Goal: Task Accomplishment & Management: Manage account settings

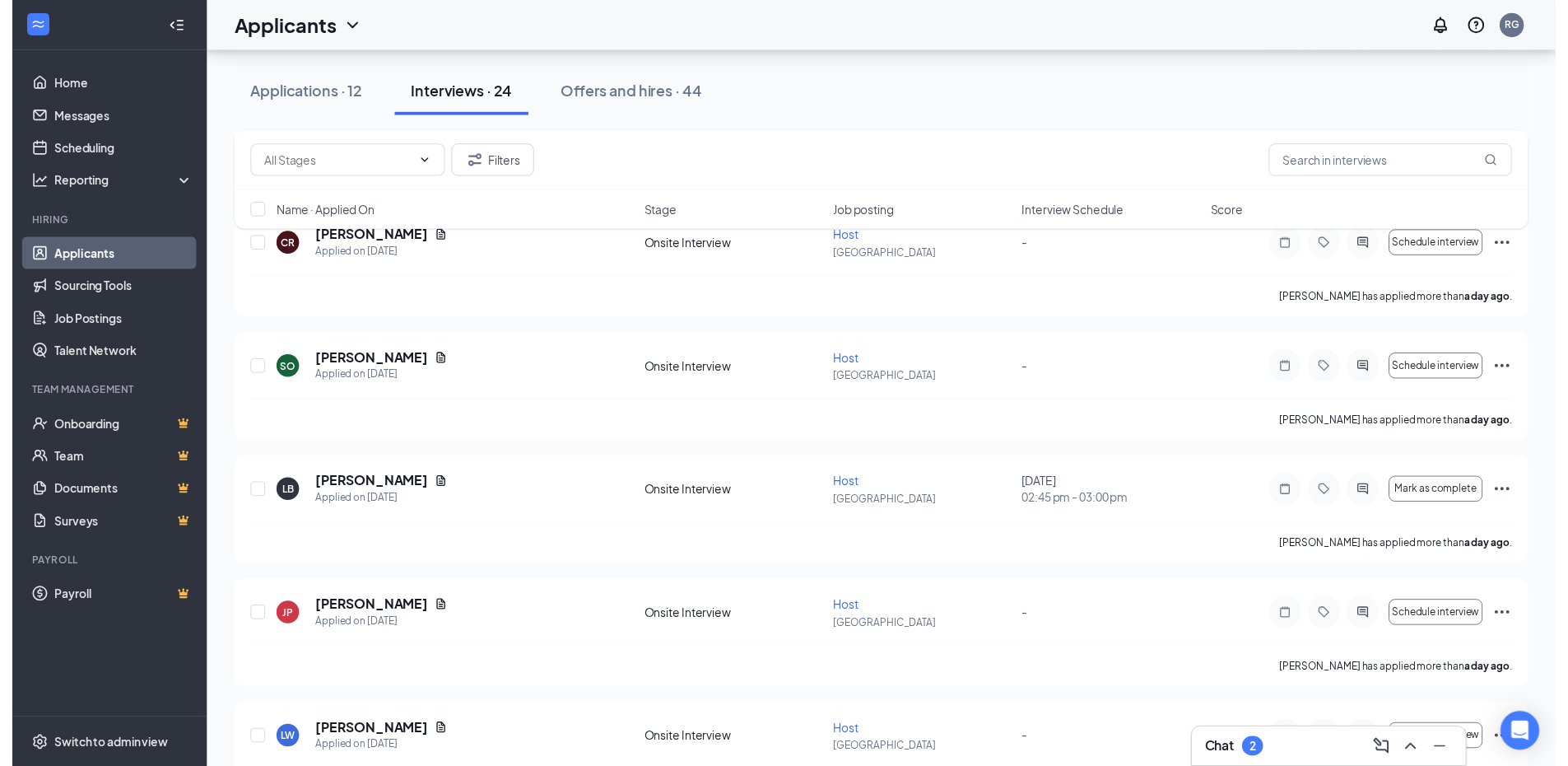
scroll to position [741, 0]
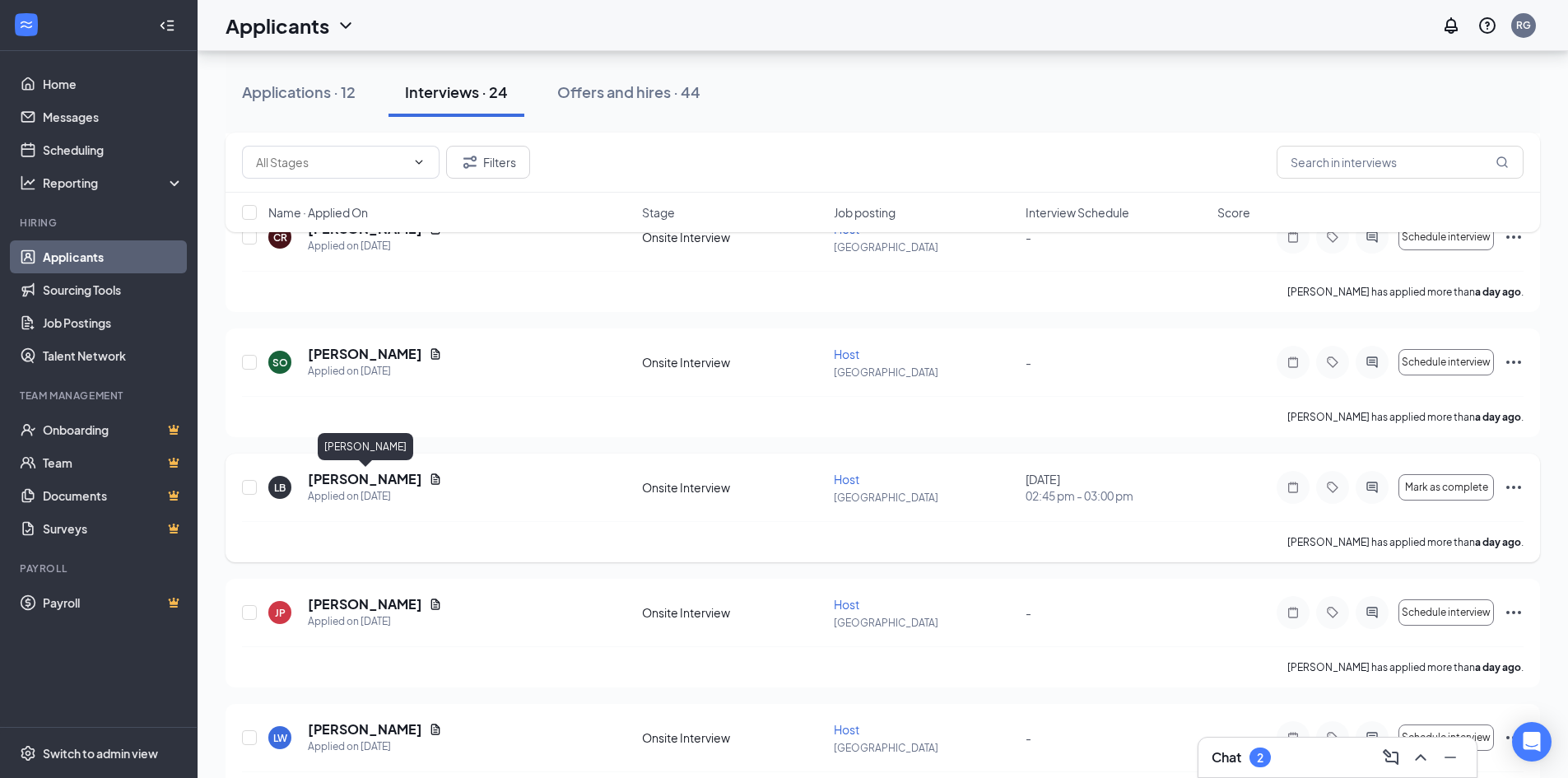
click at [385, 485] on h5 "[PERSON_NAME]" at bounding box center [365, 479] width 114 height 18
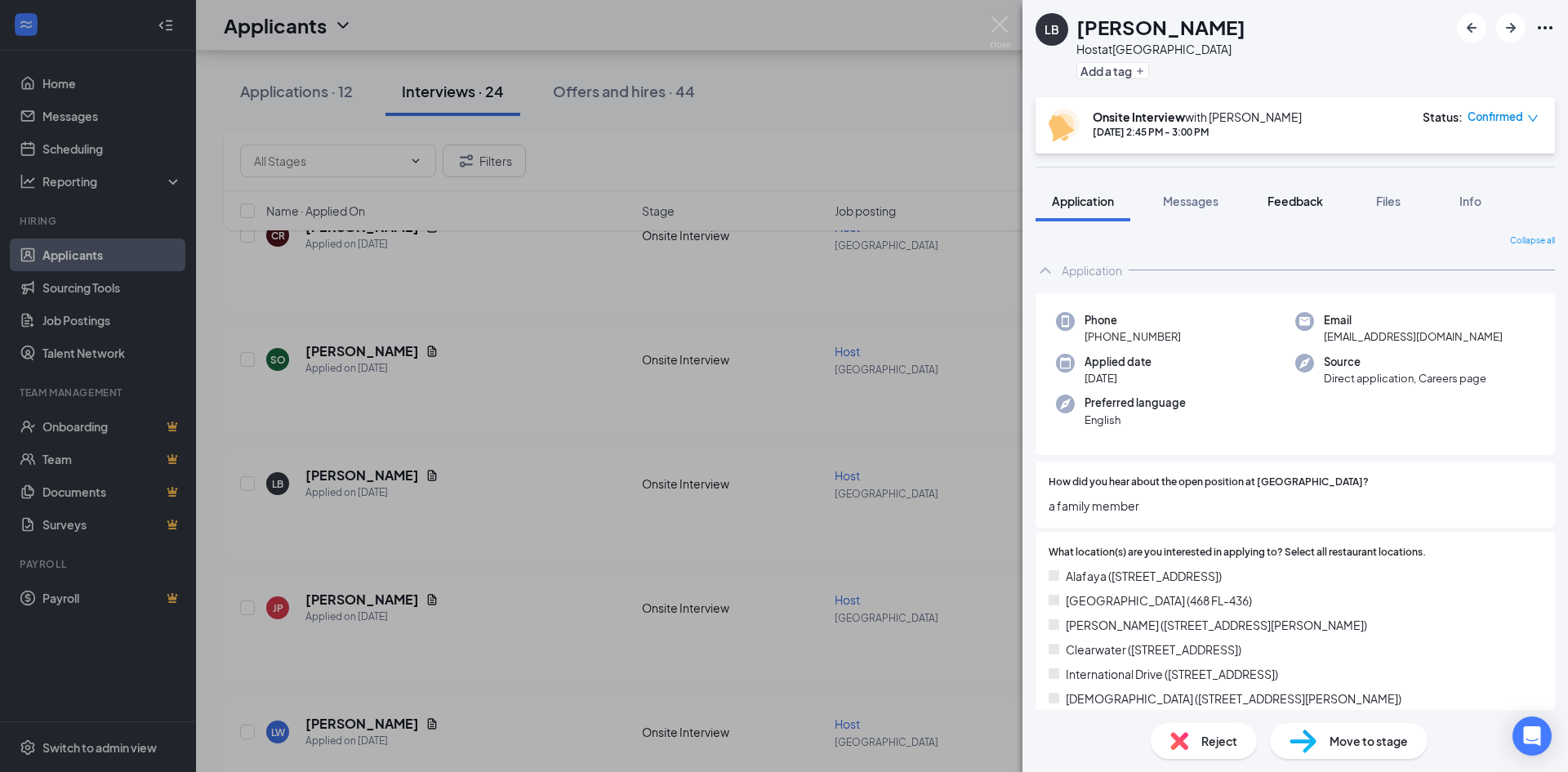
click at [1287, 188] on button "Feedback" at bounding box center [1295, 201] width 88 height 41
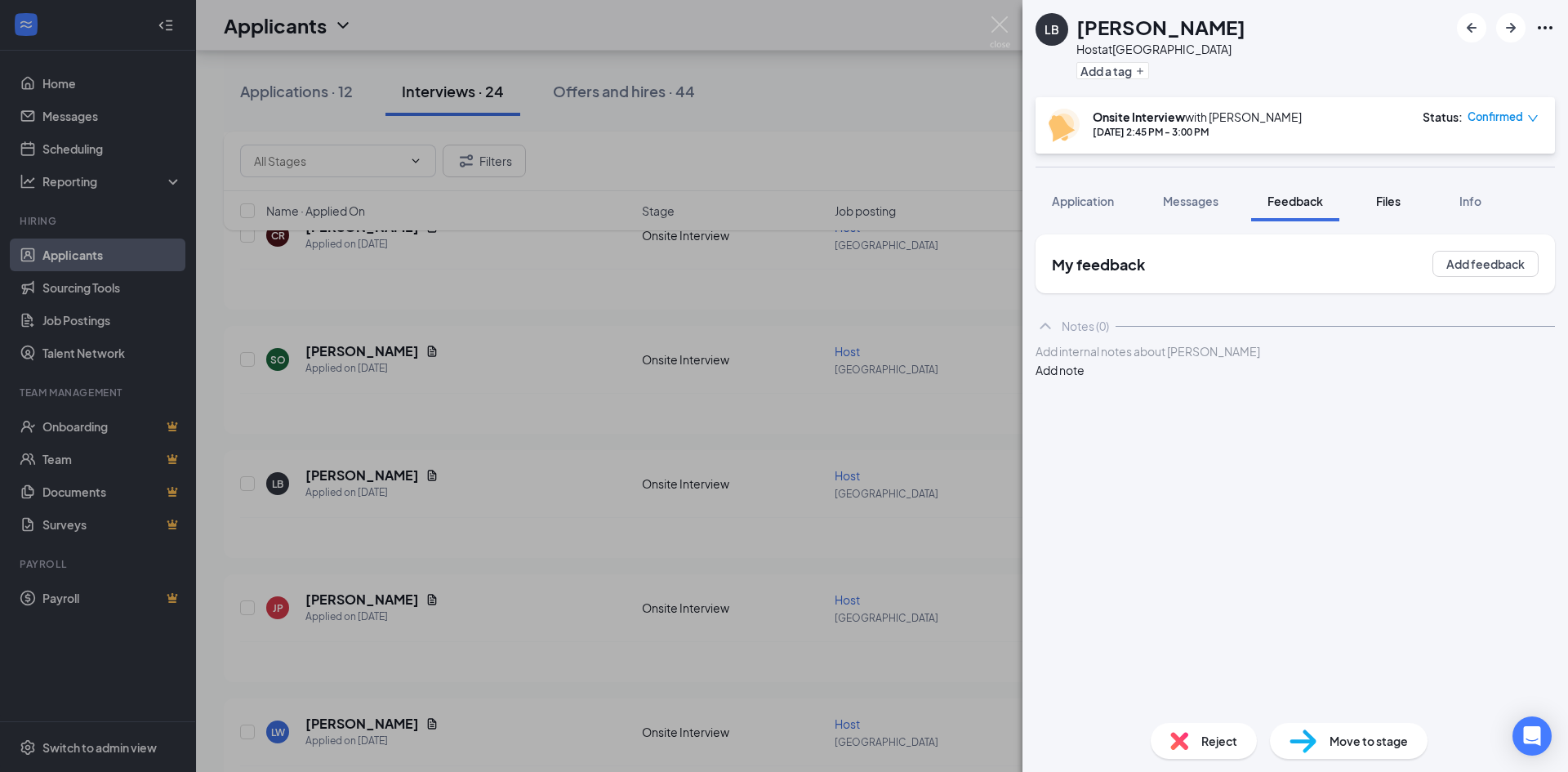
click at [1377, 198] on div "Files" at bounding box center [1388, 201] width 32 height 17
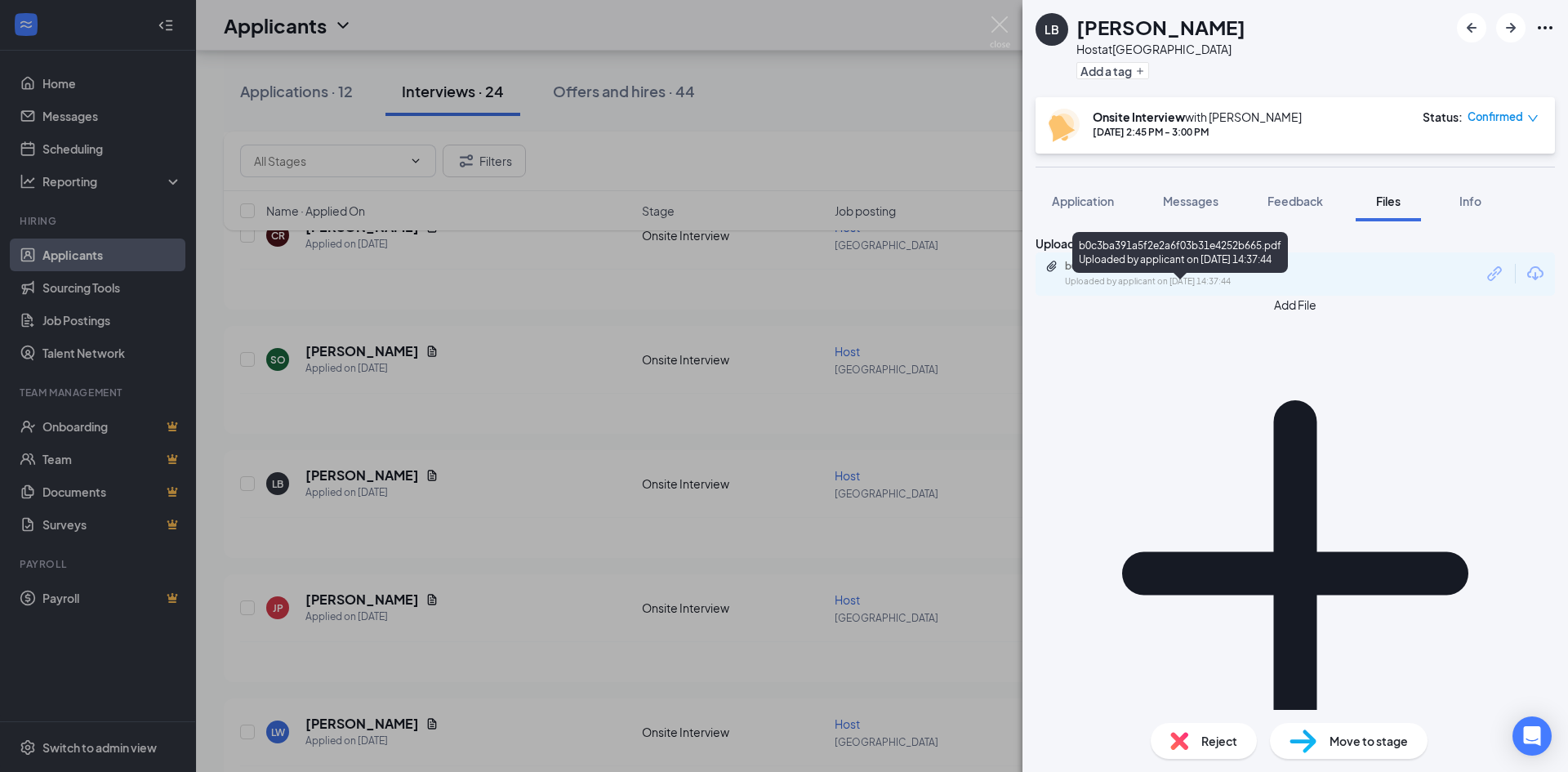
click at [1170, 272] on div "b0c3ba391a5f2e2a6f03b31e4252b665.pdf" at bounding box center [1179, 265] width 229 height 13
drag, startPoint x: 1008, startPoint y: 21, endPoint x: 878, endPoint y: 48, distance: 132.8
click at [1008, 21] on img at bounding box center [1000, 32] width 20 height 31
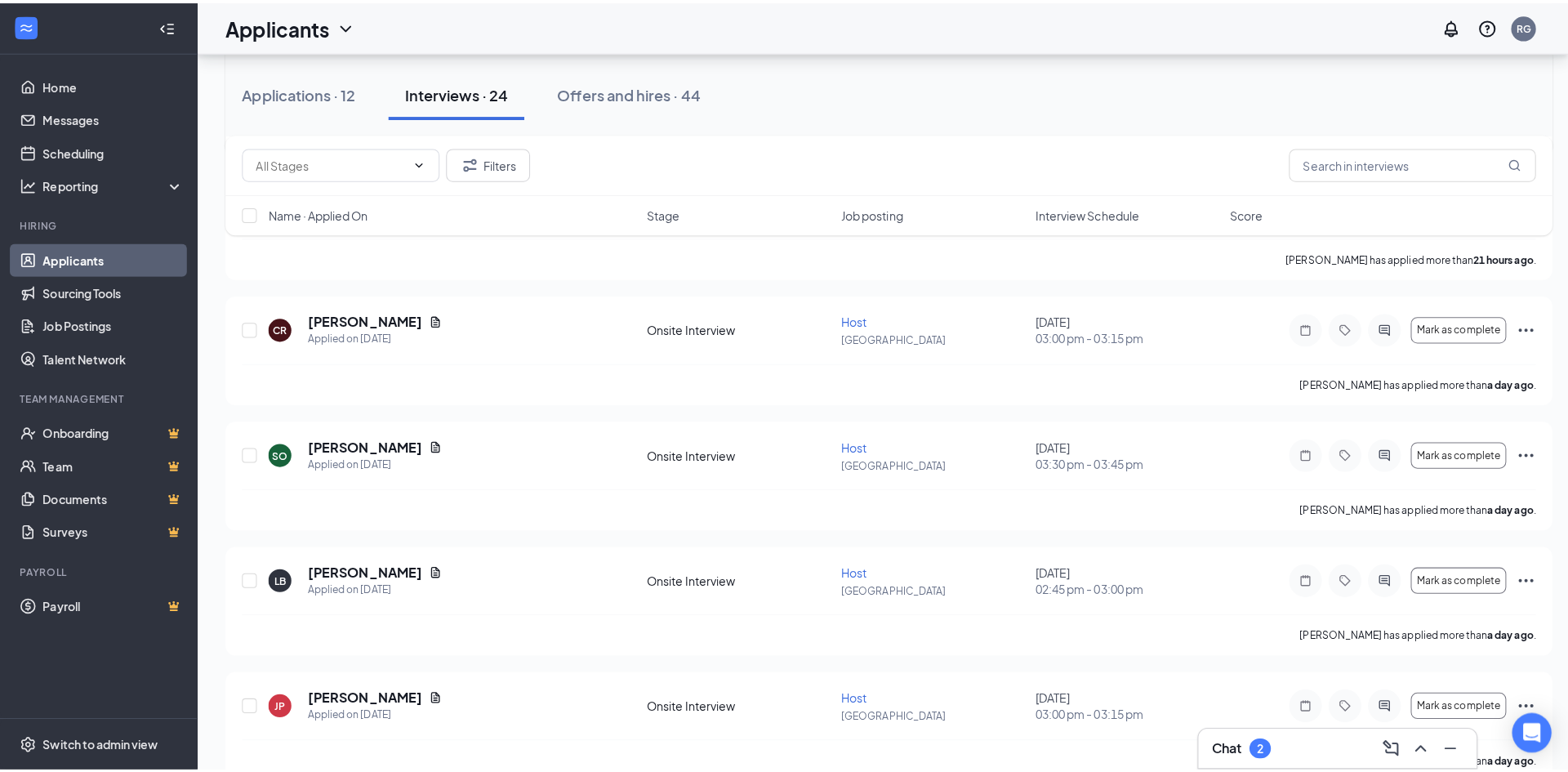
scroll to position [653, 0]
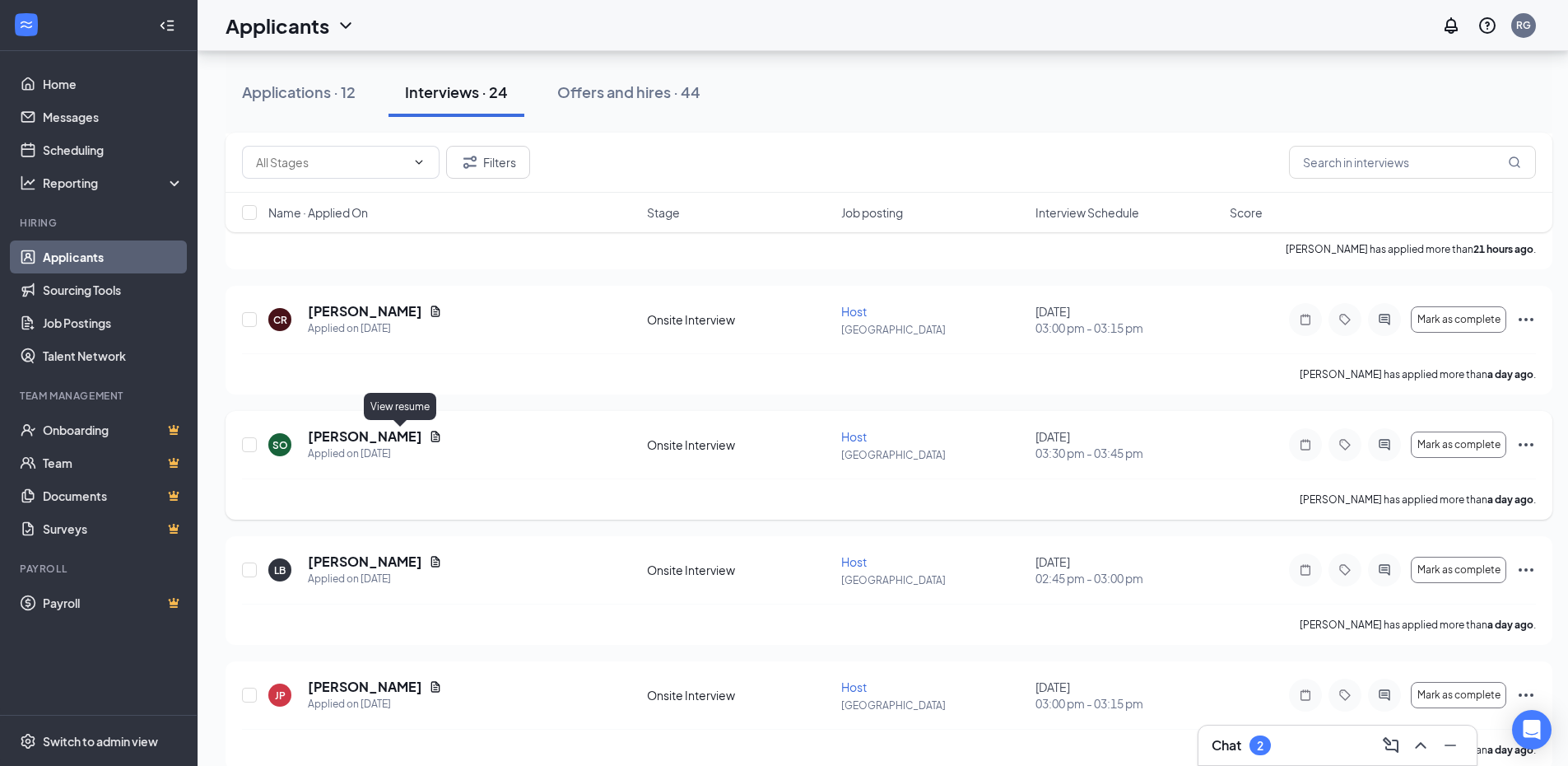
click at [431, 437] on icon "Document" at bounding box center [436, 436] width 9 height 11
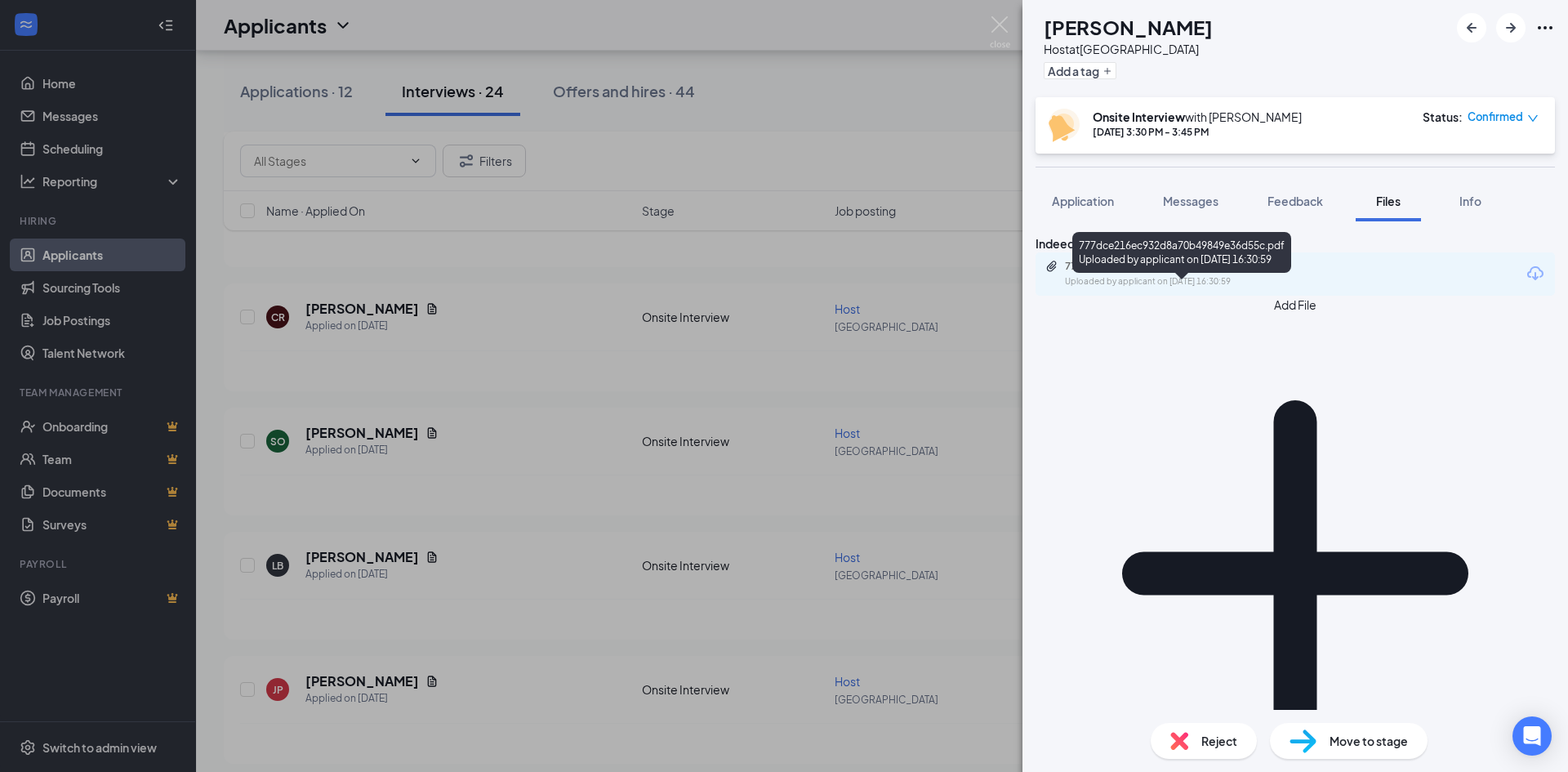
click at [1202, 288] on div "Uploaded by applicant on [DATE] 16:30:59" at bounding box center [1187, 281] width 245 height 13
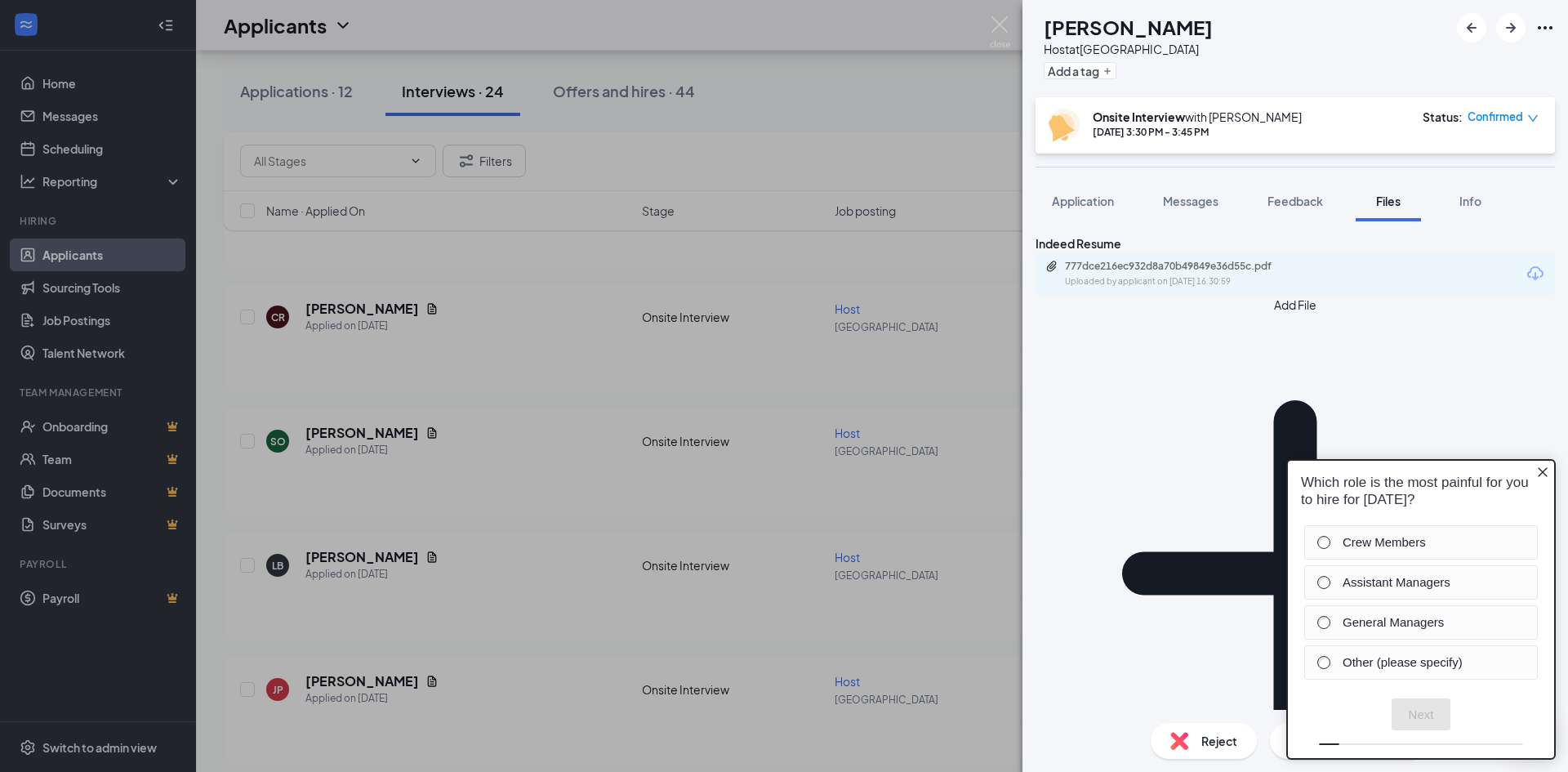
click at [674, 465] on div "SO [PERSON_NAME] Host at [GEOGRAPHIC_DATA] Add a tag Onsite Interview with [PER…" at bounding box center [784, 386] width 1568 height 772
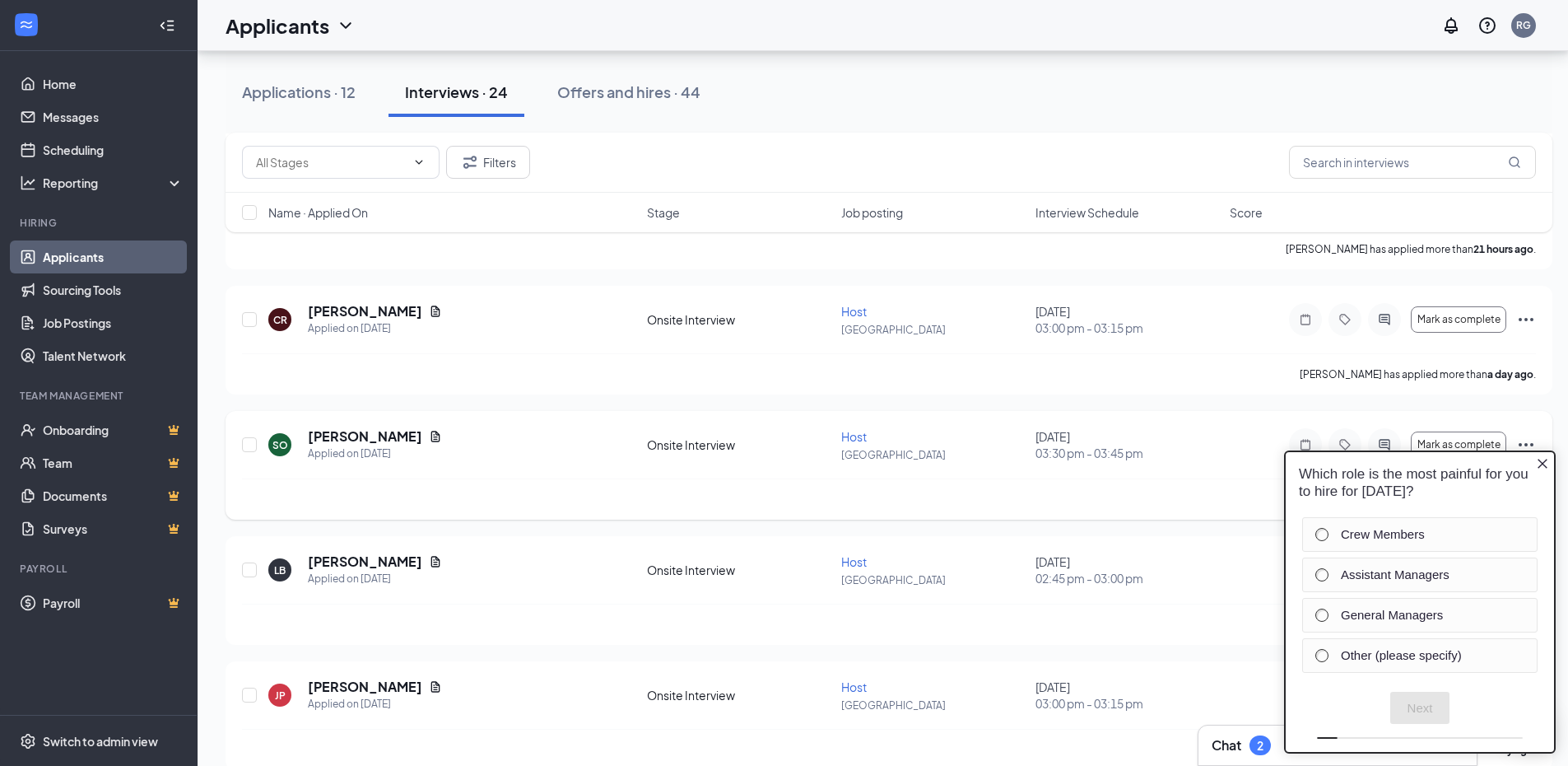
scroll to position [494, 0]
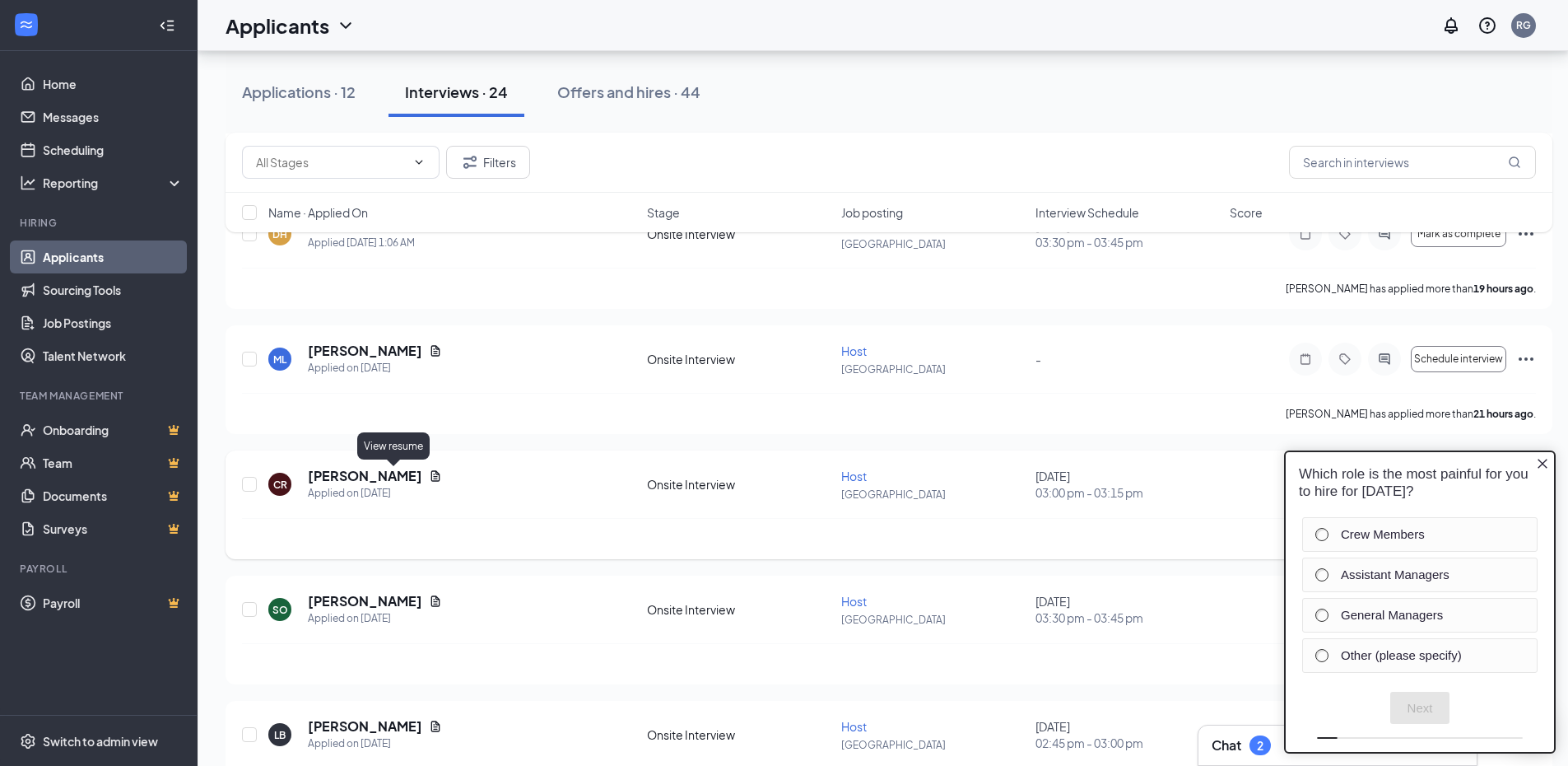
click at [431, 475] on icon "Document" at bounding box center [436, 475] width 9 height 11
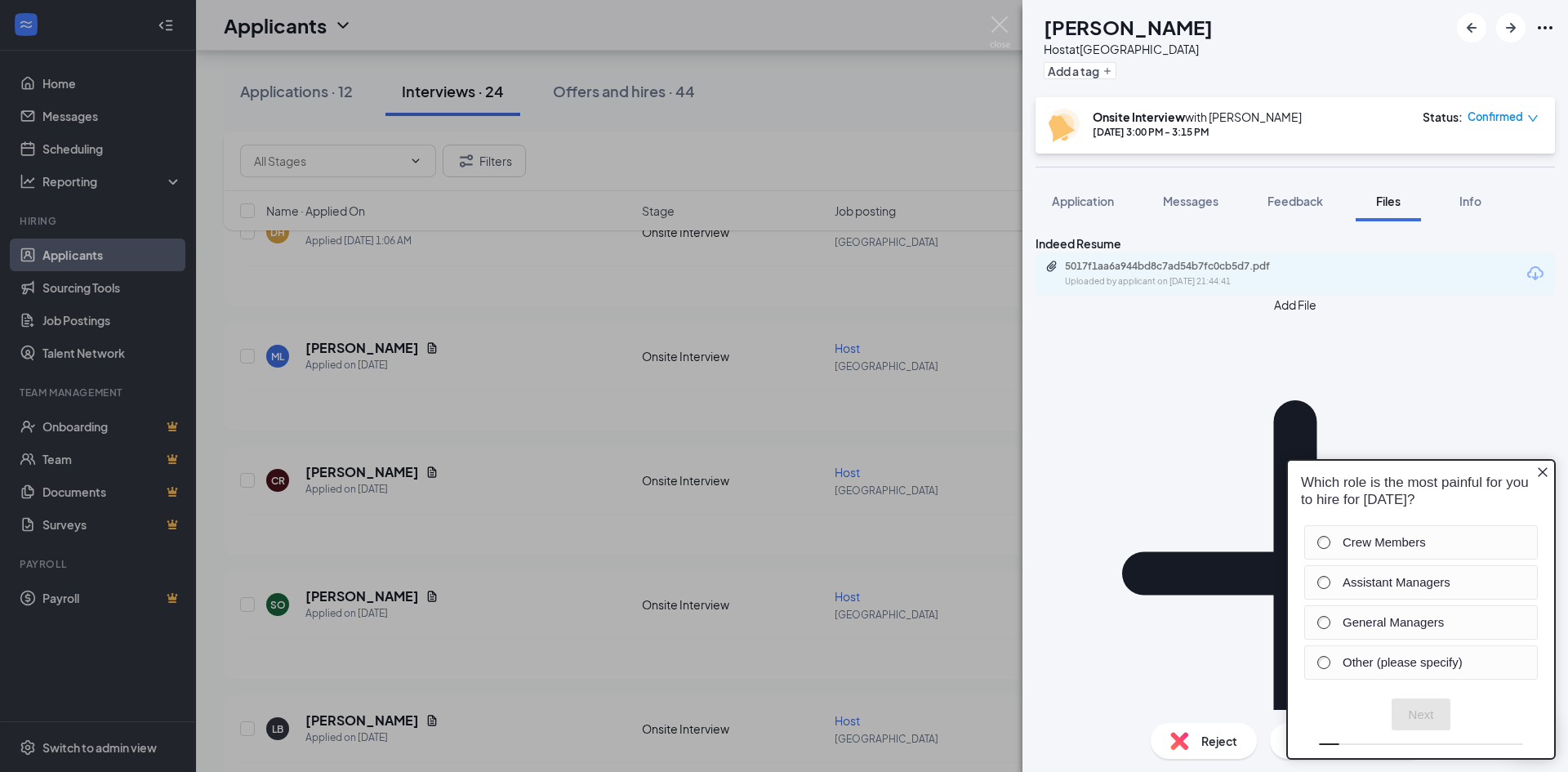
click at [1541, 472] on icon "Close button" at bounding box center [1543, 472] width 13 height 13
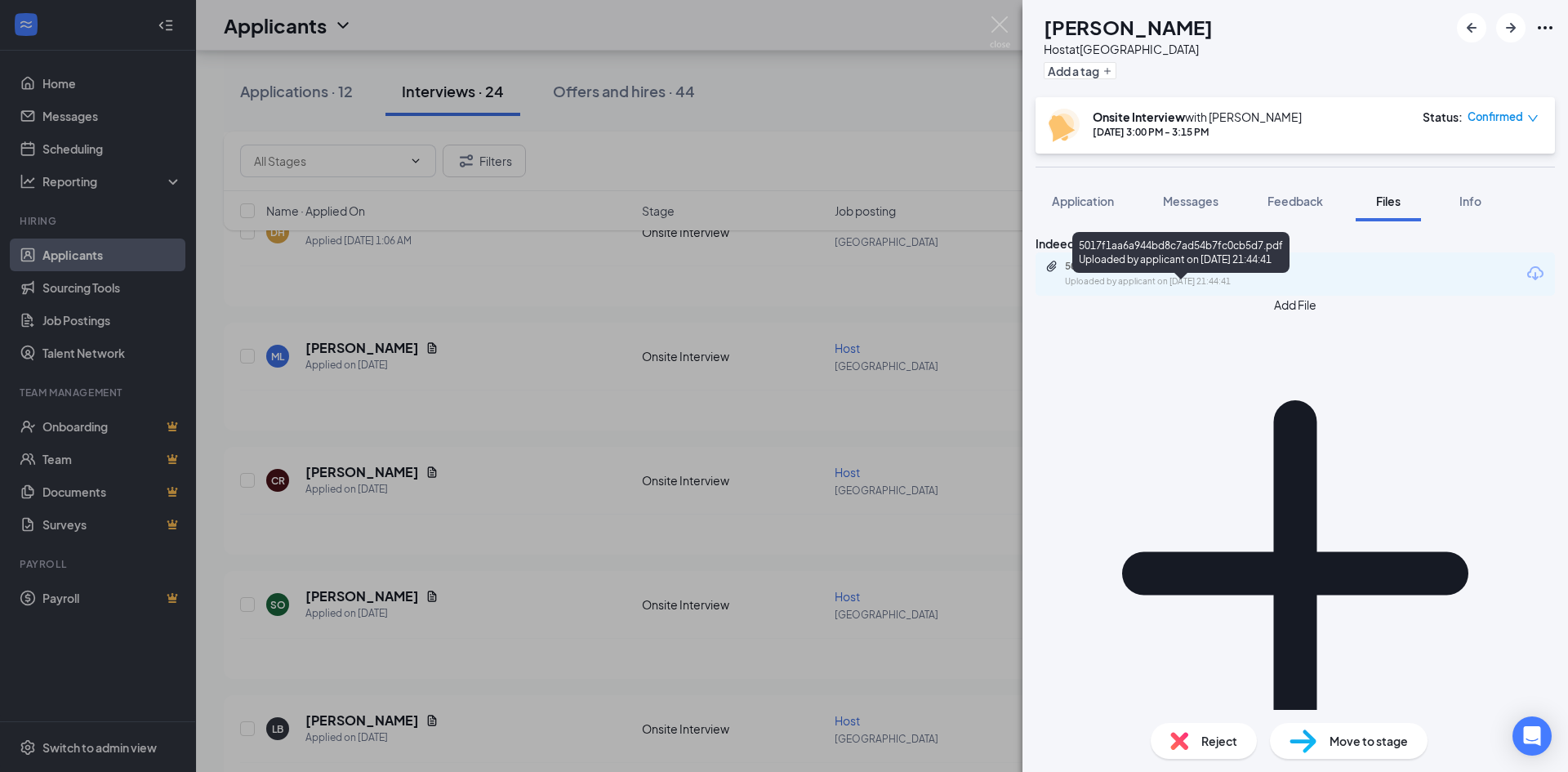
click at [1275, 296] on div "5017f1aa6a944bd8c7ad54b7fc0cb5d7.pdf Uploaded by applicant on [DATE] 21:44:41" at bounding box center [1295, 274] width 519 height 44
click at [1282, 288] on div "Uploaded by applicant on [DATE] 21:44:41" at bounding box center [1187, 281] width 245 height 13
drag, startPoint x: 966, startPoint y: 321, endPoint x: 956, endPoint y: 319, distance: 10.2
click at [966, 319] on div "CR [PERSON_NAME] Host at [GEOGRAPHIC_DATA] Add a tag Onsite Interview with [PER…" at bounding box center [784, 386] width 1568 height 772
